Goal: Task Accomplishment & Management: Use online tool/utility

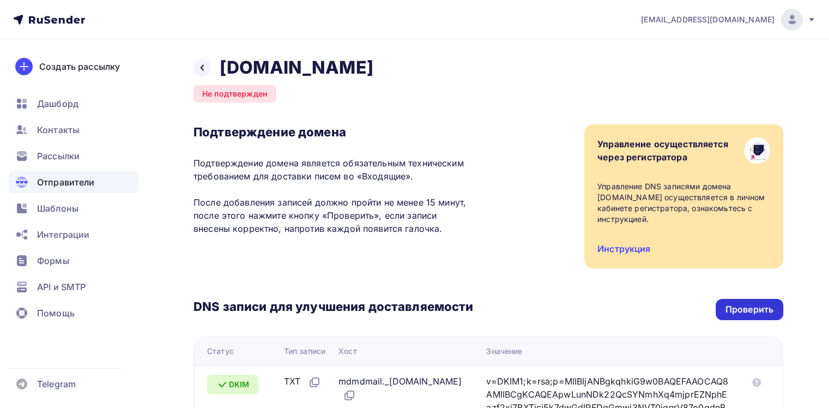
click at [753, 306] on div "Проверить" at bounding box center [750, 309] width 48 height 13
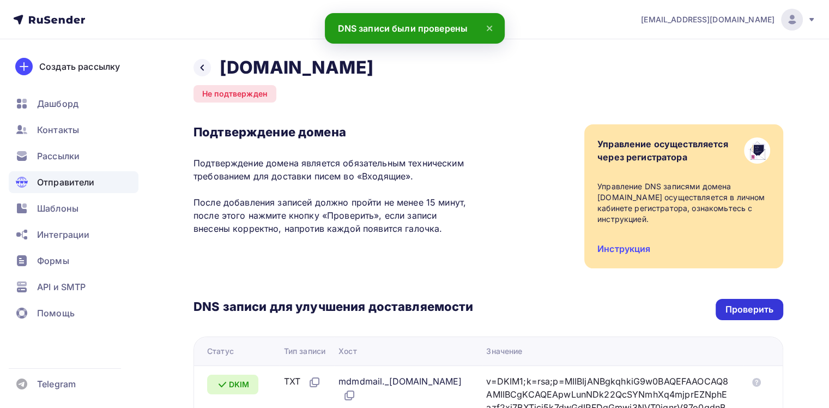
click at [758, 309] on div "Проверить" at bounding box center [750, 309] width 48 height 13
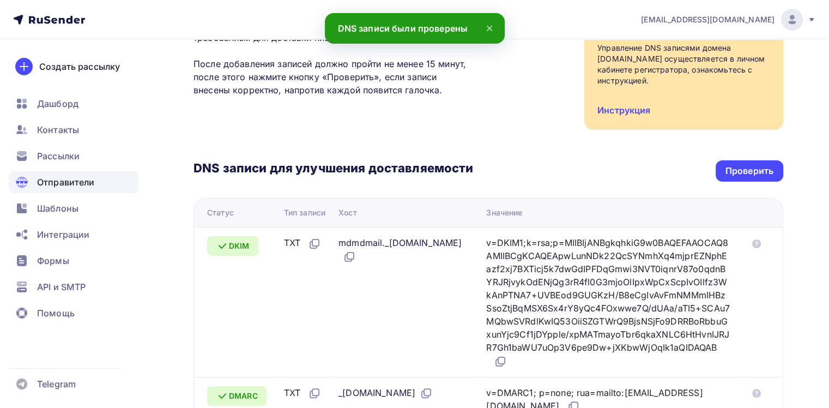
scroll to position [273, 0]
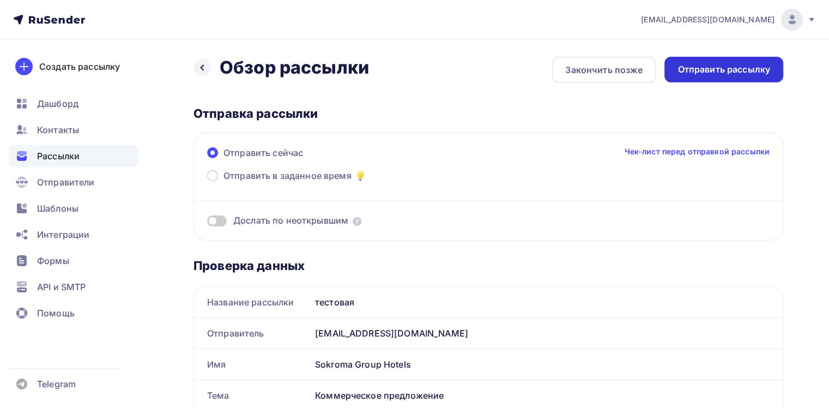
click at [704, 68] on div "Отправить рассылку" at bounding box center [724, 69] width 93 height 13
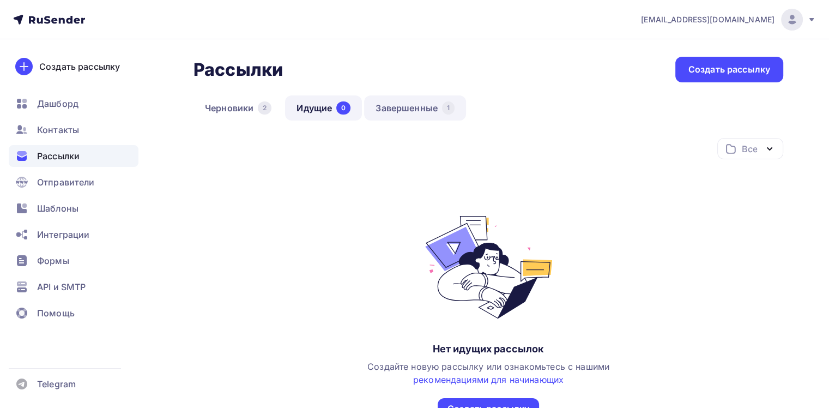
click at [406, 109] on link "Завершенные 1" at bounding box center [415, 107] width 102 height 25
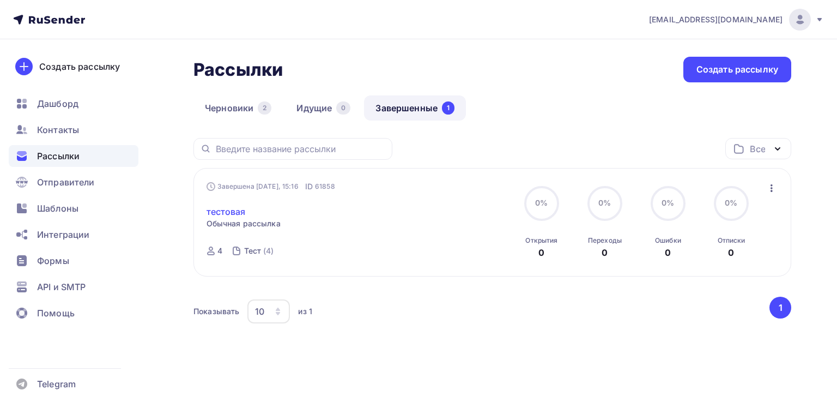
click at [232, 214] on link "тестовая" at bounding box center [226, 211] width 39 height 13
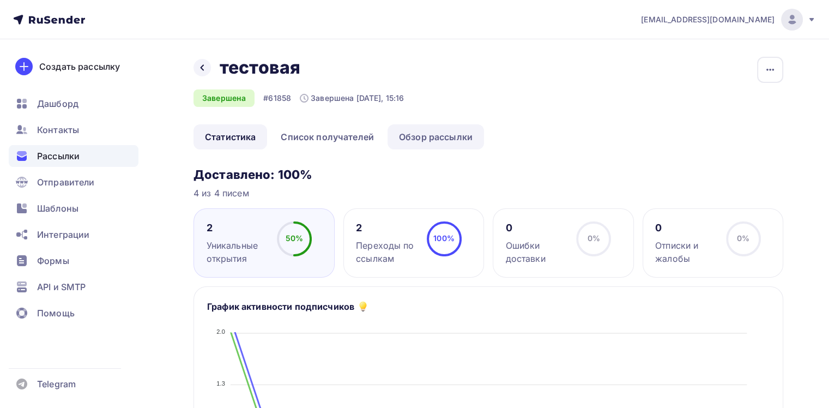
click at [427, 135] on link "Обзор рассылки" at bounding box center [436, 136] width 96 height 25
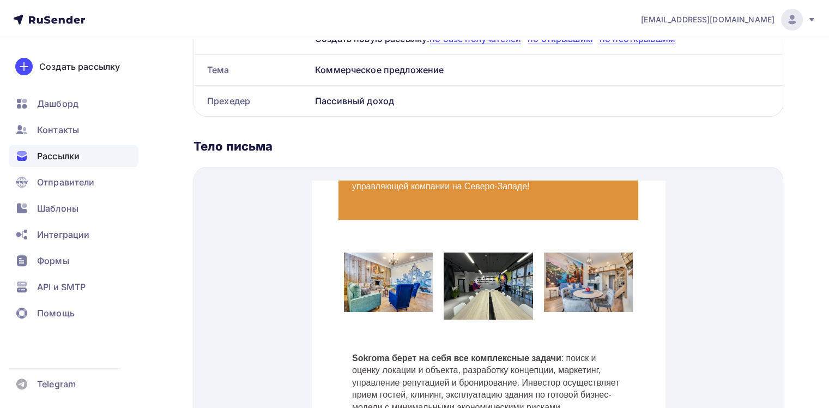
scroll to position [164, 0]
click at [474, 261] on img at bounding box center [488, 272] width 89 height 67
click at [447, 359] on h4 "Sokroma берет на себя все комплексные задачи : поиск и оценку локации и объекта…" at bounding box center [488, 369] width 273 height 61
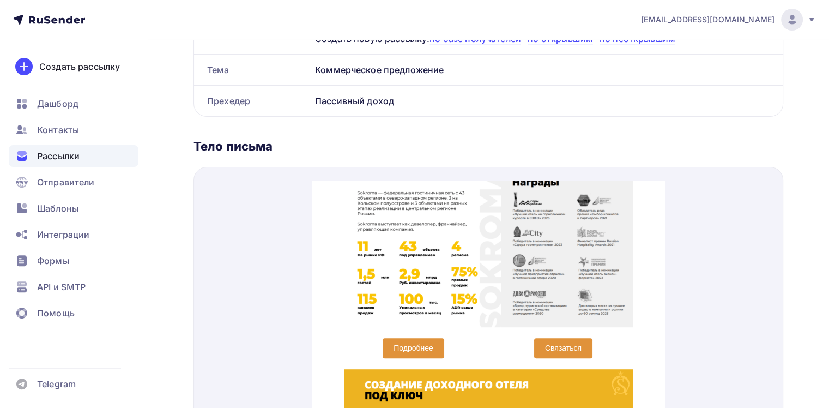
scroll to position [934, 0]
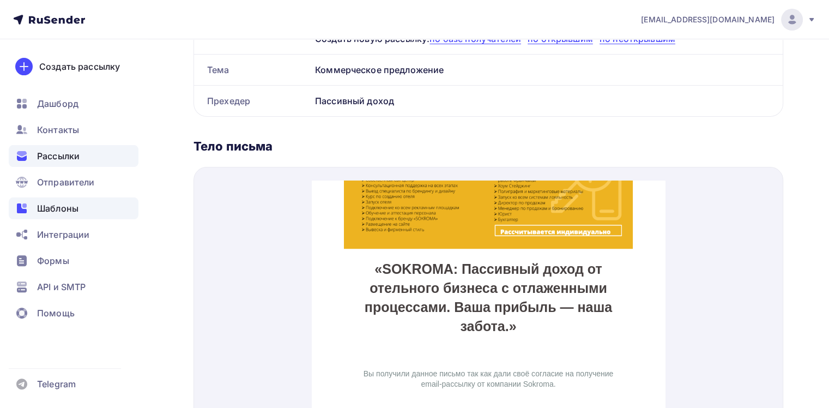
click at [81, 208] on div "Шаблоны" at bounding box center [74, 208] width 130 height 22
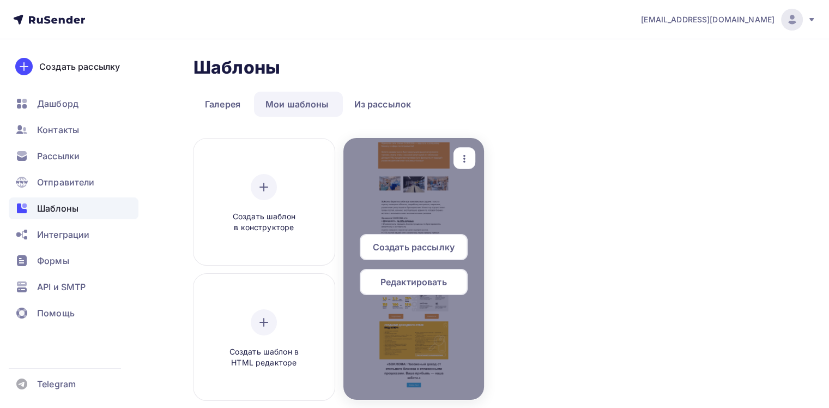
click at [421, 280] on span "Редактировать" at bounding box center [413, 281] width 67 height 13
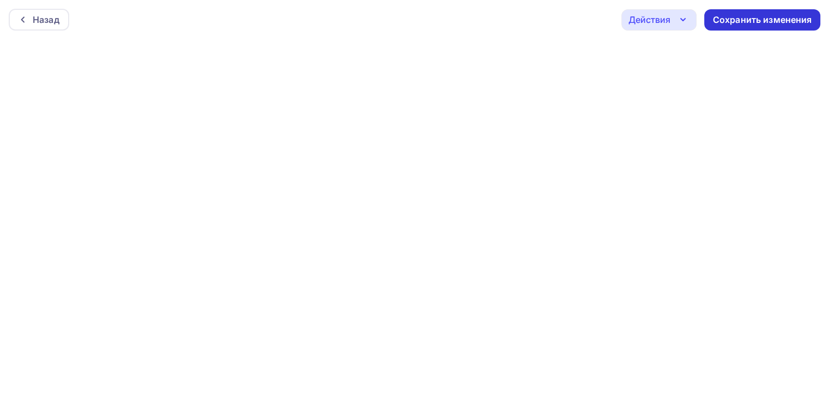
click at [724, 17] on div "Сохранить изменения" at bounding box center [762, 20] width 99 height 13
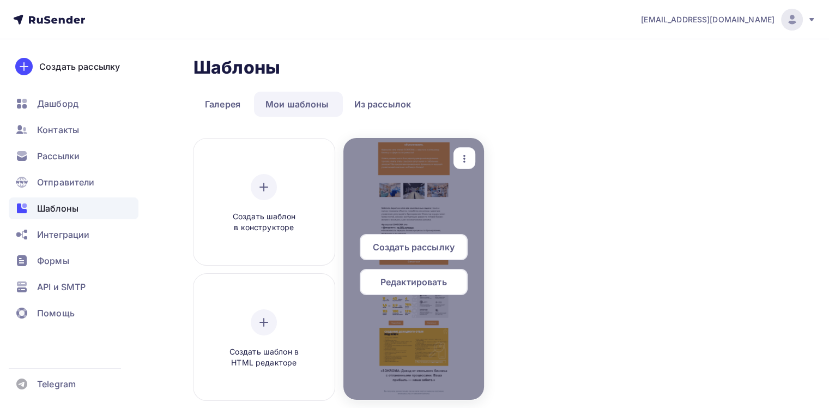
click at [419, 216] on div at bounding box center [413, 269] width 141 height 262
click at [437, 253] on span "Создать рассылку" at bounding box center [414, 246] width 82 height 13
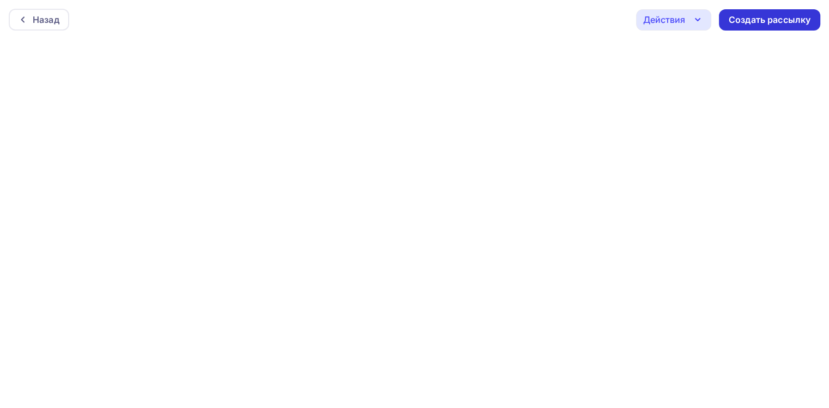
click at [737, 20] on div "Создать рассылку" at bounding box center [770, 20] width 82 height 13
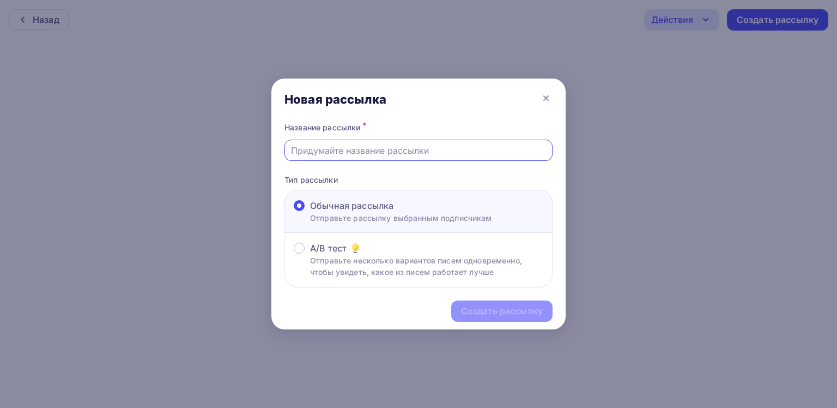
click at [388, 152] on input "text" at bounding box center [419, 150] width 256 height 13
type input "Изменение в законе о гостиницах"
click at [480, 307] on div "Создать рассылку" at bounding box center [502, 311] width 82 height 13
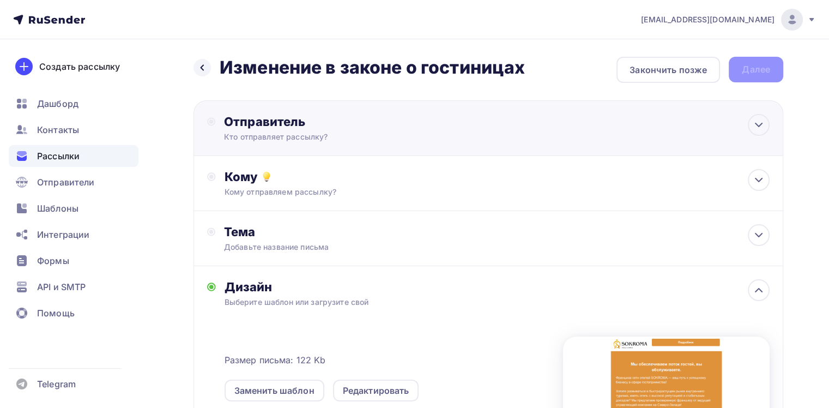
click at [358, 136] on div "Кто отправляет рассылку?" at bounding box center [330, 136] width 213 height 11
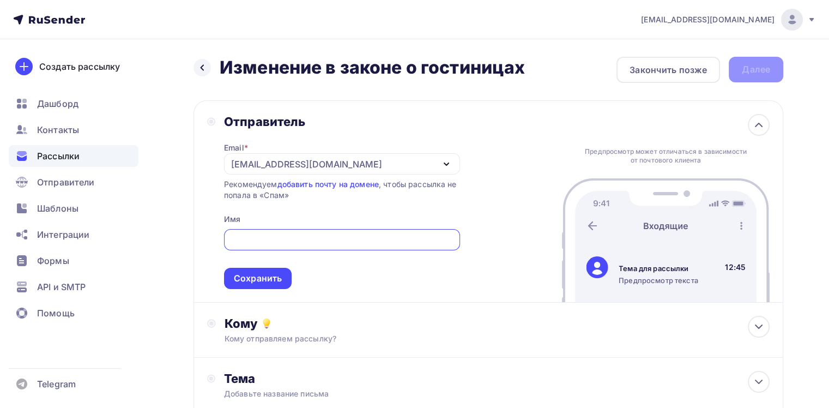
click at [249, 162] on div "[EMAIL_ADDRESS][DOMAIN_NAME]" at bounding box center [306, 164] width 151 height 13
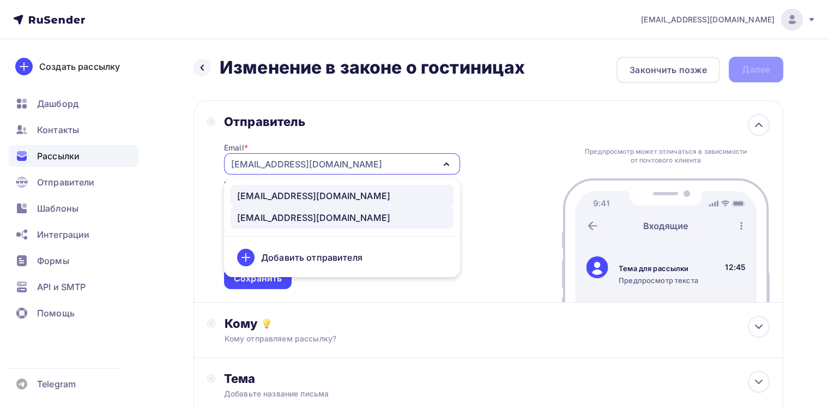
click at [268, 197] on div "[EMAIL_ADDRESS][DOMAIN_NAME]" at bounding box center [313, 195] width 153 height 13
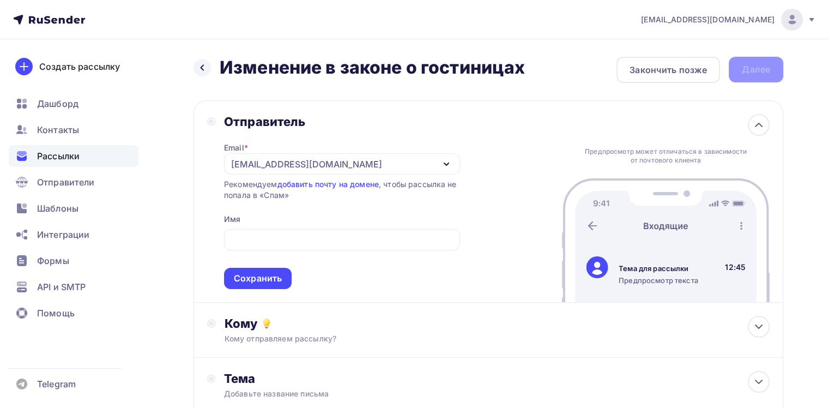
click at [364, 75] on h2 "Изменение в законе о гостиницах" at bounding box center [372, 68] width 305 height 22
click at [329, 239] on input "text" at bounding box center [341, 239] width 223 height 13
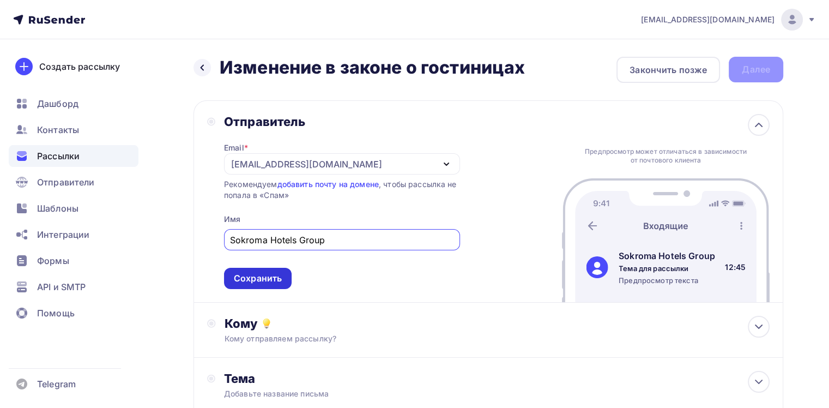
type input "Sokroma Hotels Group"
click at [268, 275] on div "Сохранить" at bounding box center [258, 278] width 48 height 13
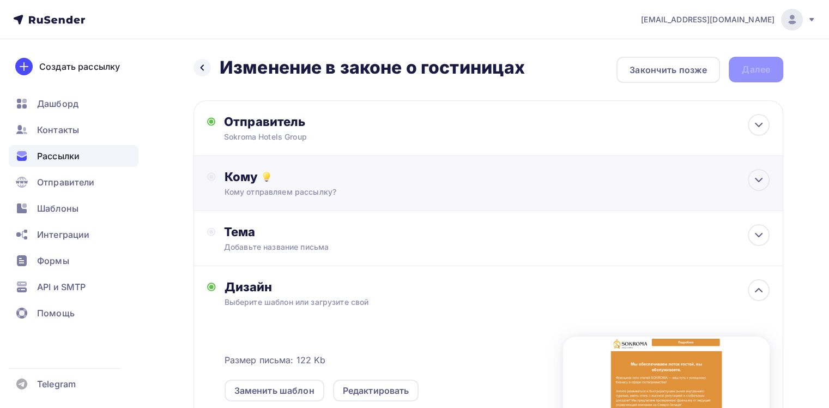
click at [312, 190] on div "Кому отправляем рассылку?" at bounding box center [470, 191] width 491 height 11
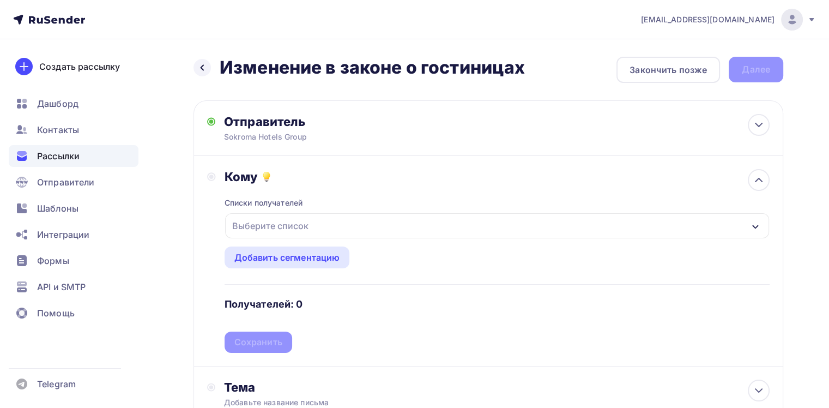
click at [294, 229] on div "Выберите список" at bounding box center [270, 226] width 85 height 20
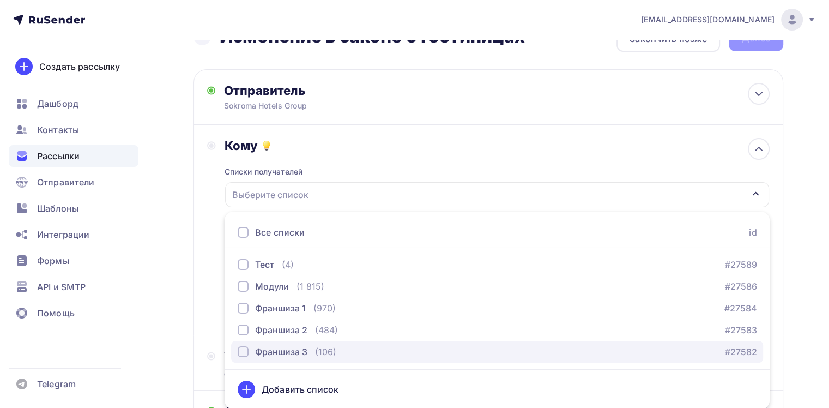
click at [245, 350] on div "button" at bounding box center [243, 351] width 11 height 11
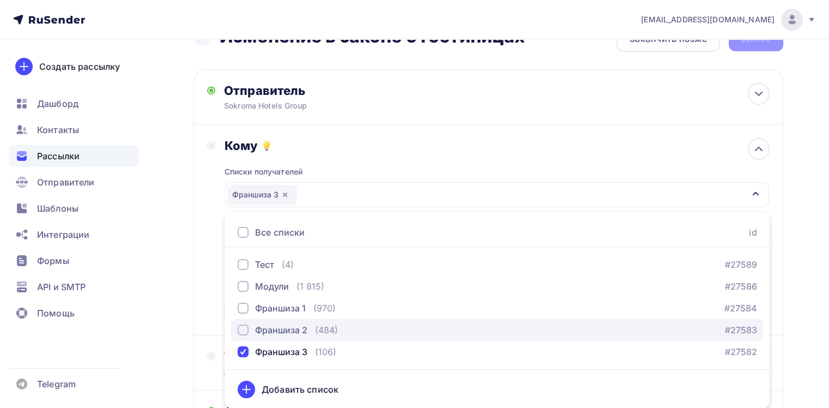
click at [244, 330] on div "button" at bounding box center [243, 329] width 11 height 11
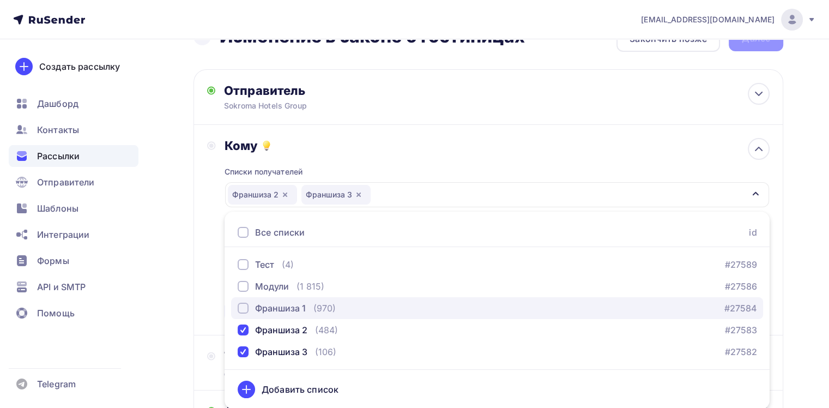
click at [244, 305] on div "button" at bounding box center [243, 308] width 11 height 11
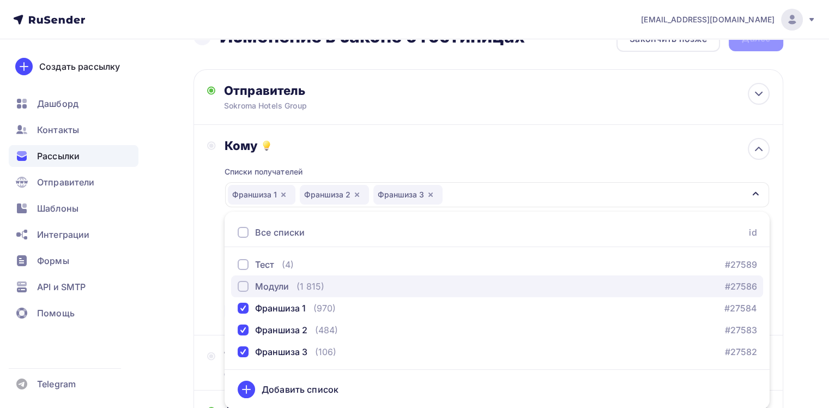
click at [246, 286] on div "button" at bounding box center [243, 286] width 11 height 11
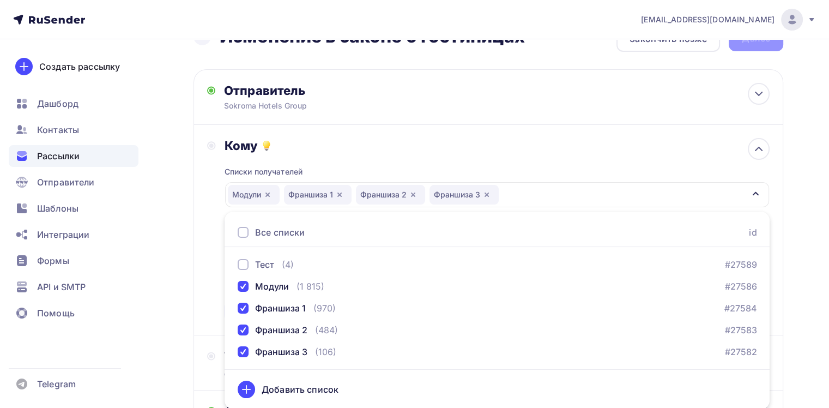
click at [537, 153] on div "Списки получателей Модули Франшиза 1 Франшиза 2 Франшиза 3 Все списки id Тест (…" at bounding box center [497, 237] width 545 height 168
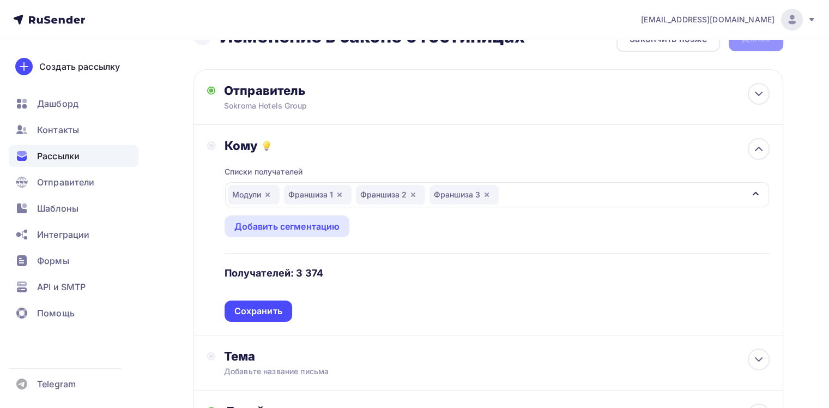
click at [498, 196] on div "Модули Франшиза 1 Франшиза 2 Франшиза 3" at bounding box center [497, 194] width 544 height 25
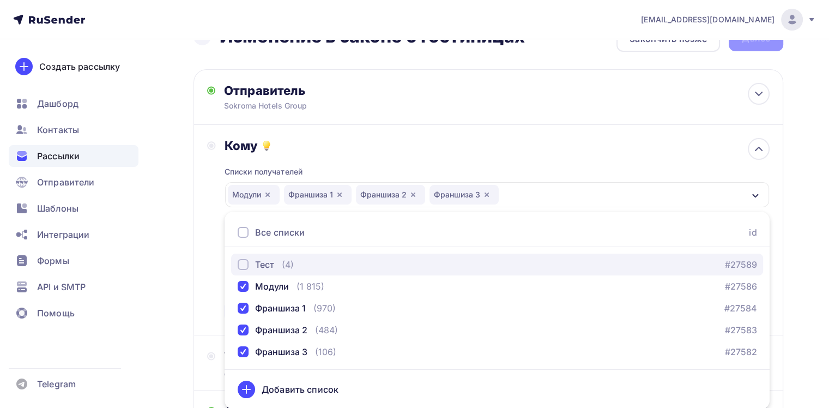
click at [257, 264] on div "Тест" at bounding box center [264, 264] width 19 height 13
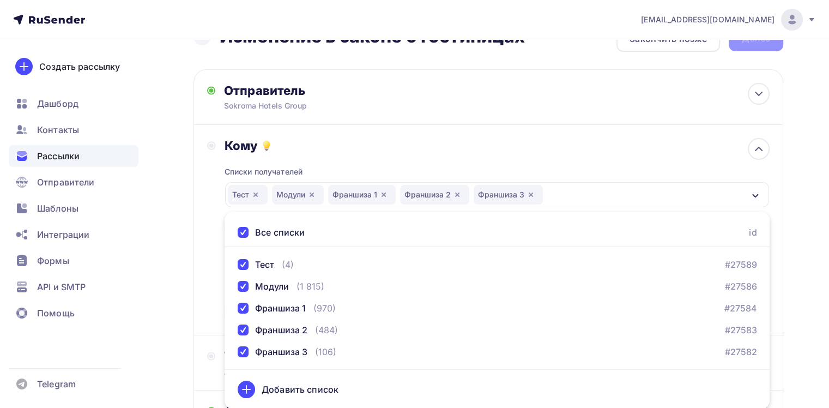
click at [374, 148] on div "Кому" at bounding box center [497, 145] width 545 height 15
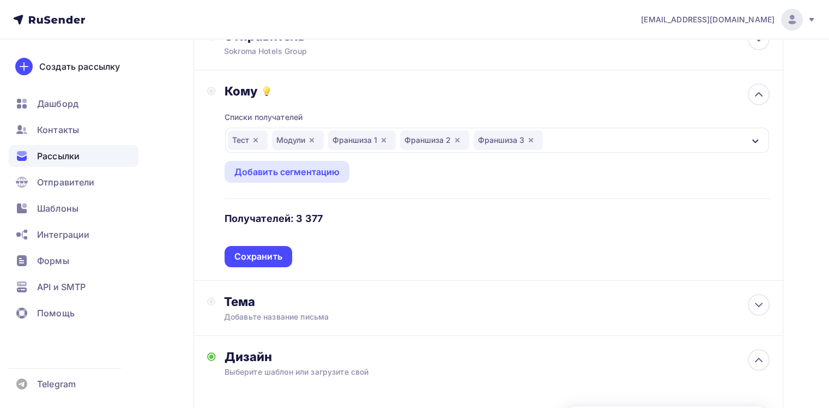
scroll to position [140, 0]
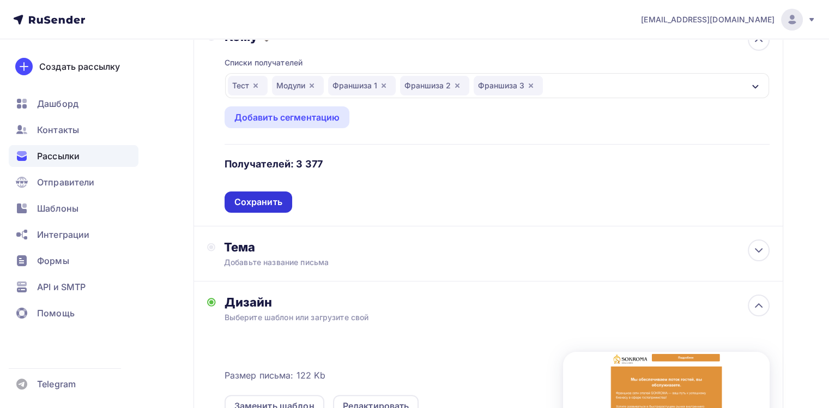
click at [279, 196] on div "Сохранить" at bounding box center [258, 202] width 48 height 13
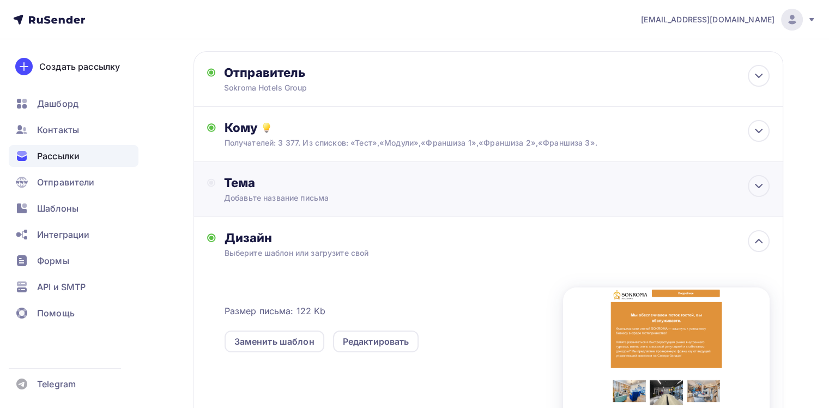
scroll to position [31, 0]
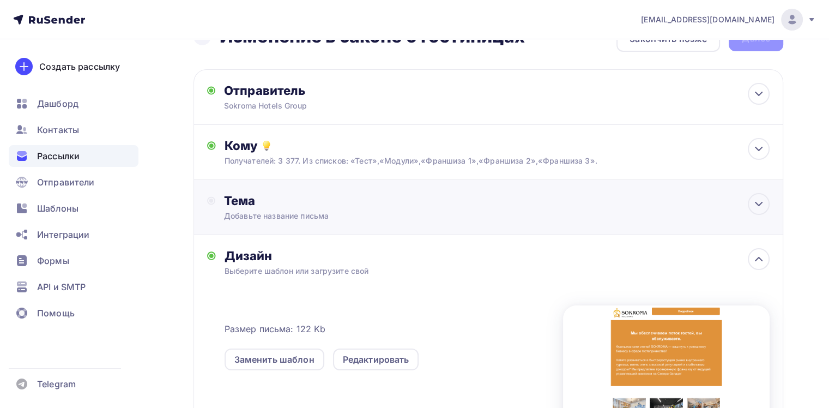
click at [314, 215] on div "Добавьте название письма" at bounding box center [321, 215] width 194 height 11
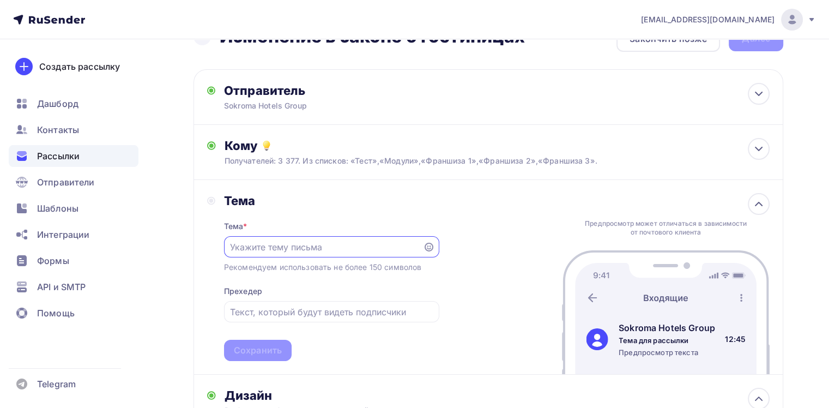
scroll to position [0, 0]
type input "B"
type input "[PERSON_NAME]"
type input "Закон о гостиницах"
click at [307, 307] on input "text" at bounding box center [331, 312] width 203 height 13
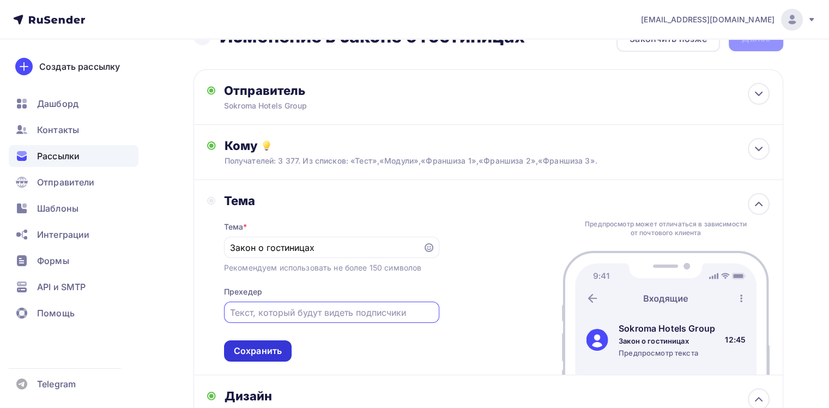
click at [266, 345] on div "Сохранить" at bounding box center [258, 351] width 48 height 13
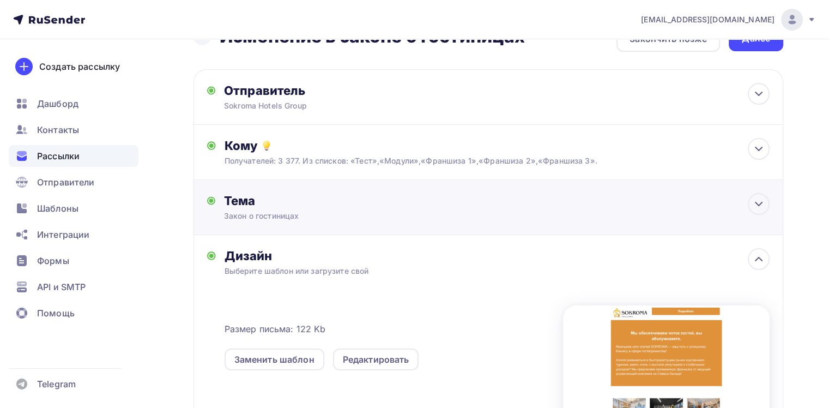
click at [293, 203] on div "Тема" at bounding box center [331, 200] width 215 height 15
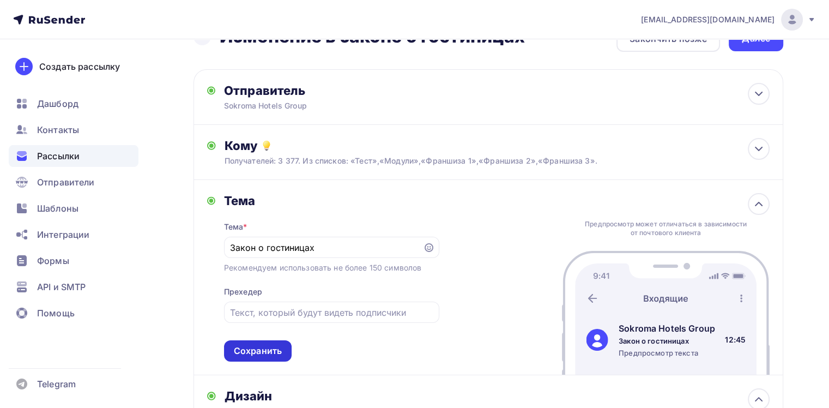
click at [270, 346] on div "Сохранить" at bounding box center [258, 351] width 48 height 13
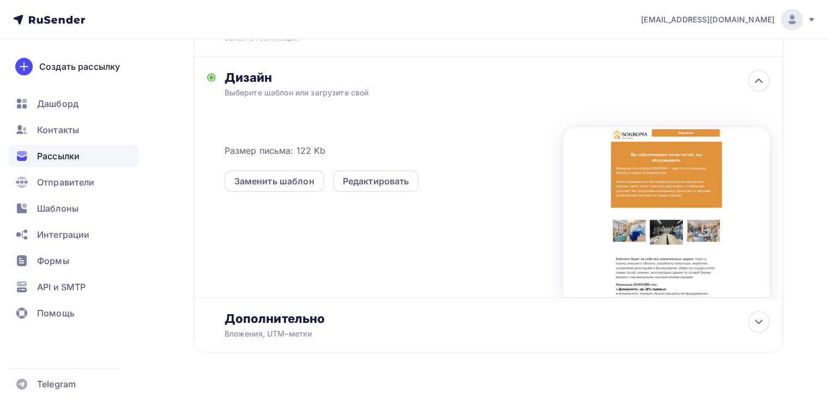
scroll to position [223, 0]
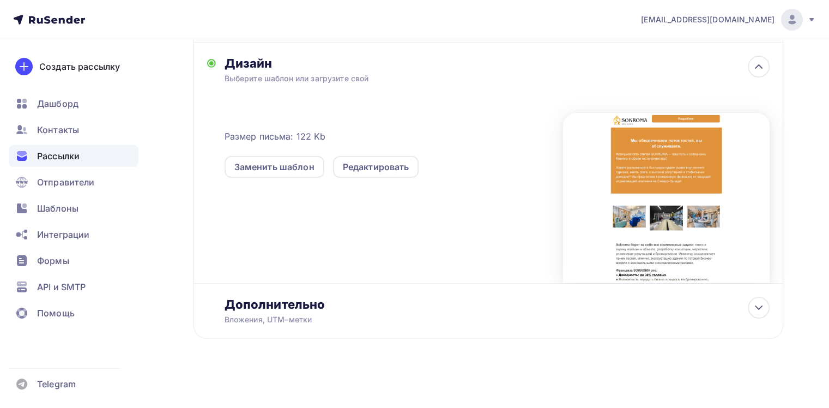
click at [641, 209] on div at bounding box center [666, 198] width 207 height 170
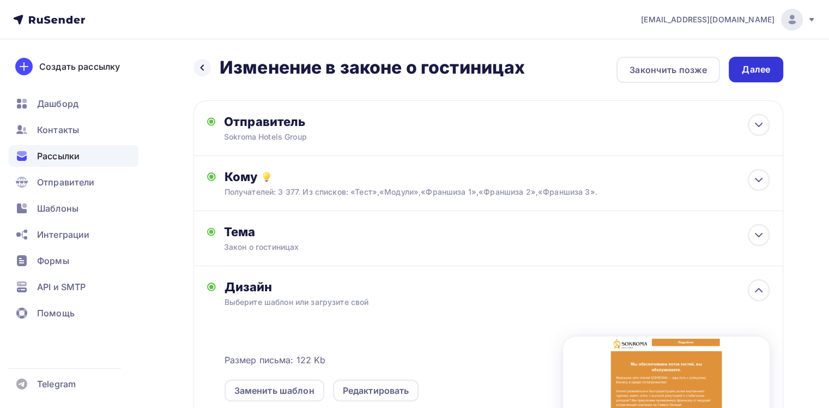
click at [761, 72] on div "Далее" at bounding box center [756, 69] width 28 height 13
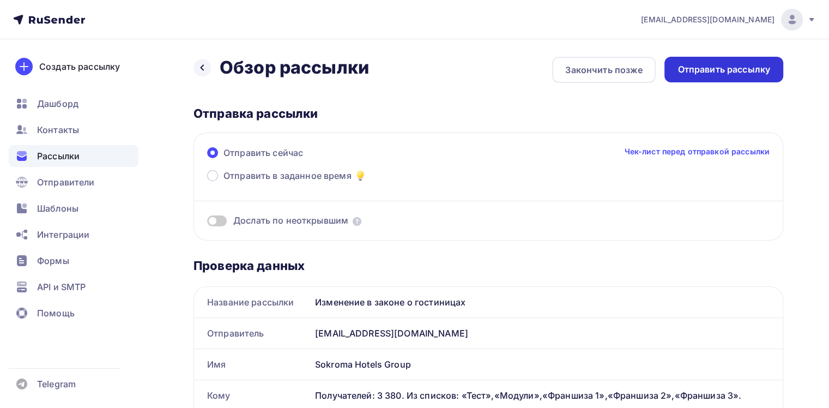
click at [704, 73] on div "Отправить рассылку" at bounding box center [724, 69] width 93 height 13
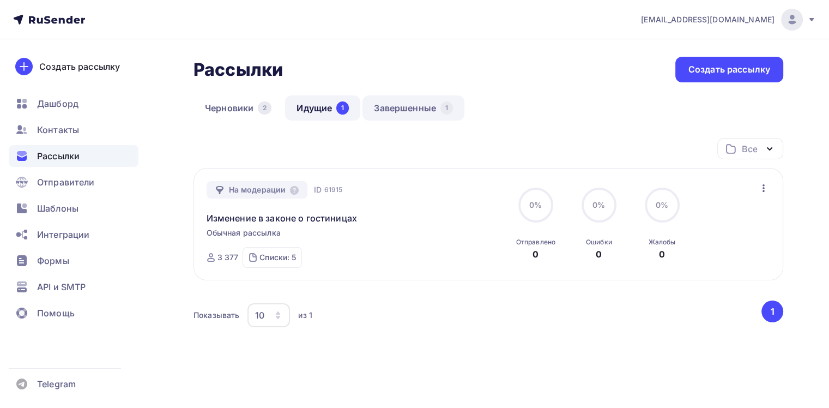
click at [397, 109] on link "Завершенные 1" at bounding box center [413, 107] width 102 height 25
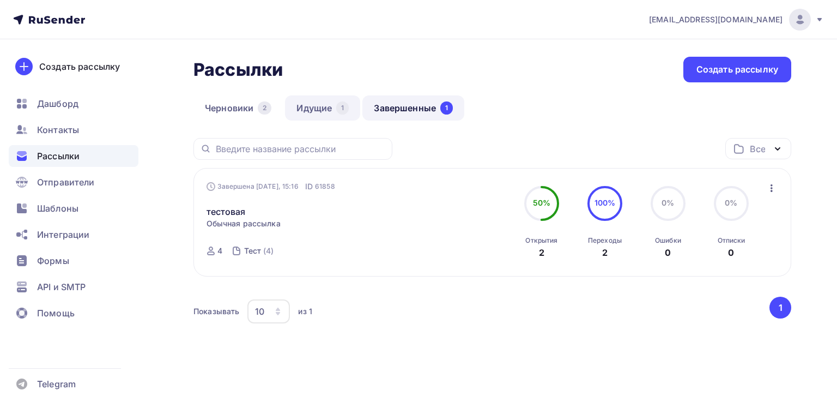
click at [332, 110] on link "Идущие 1" at bounding box center [322, 107] width 75 height 25
